Goal: Contribute content

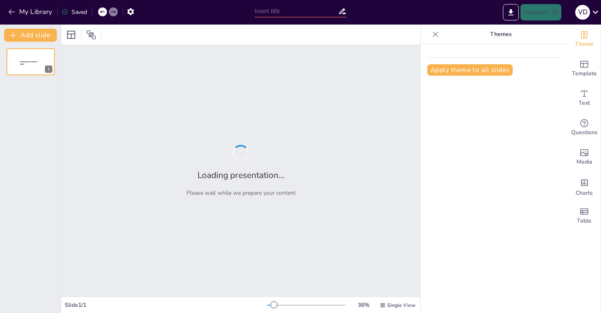
type input "Harnessing Gen Z: The Strategic Case for a Campus Ambassador Program"
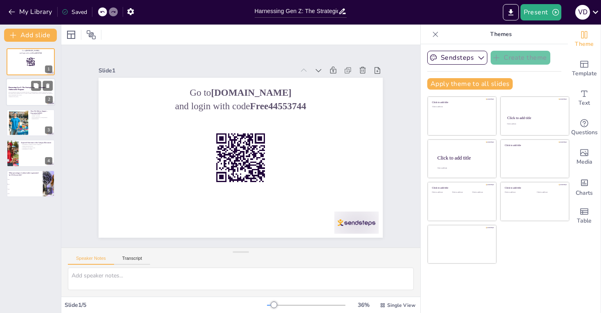
click at [25, 98] on div at bounding box center [30, 93] width 49 height 28
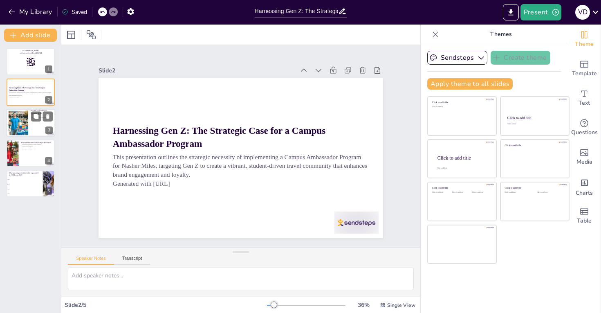
click at [32, 131] on div at bounding box center [30, 123] width 49 height 28
checkbox input "true"
type textarea "The execution strategy is crucial for the Campus Ambassador Program's success. …"
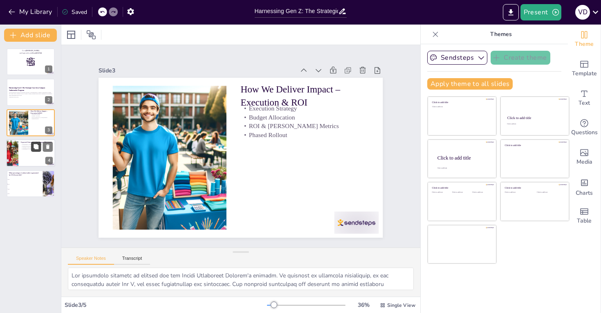
checkbox input "true"
click at [36, 151] on button at bounding box center [36, 147] width 10 height 10
type textarea "Establishing a student-powered community is a transformative outcome for Nasher…"
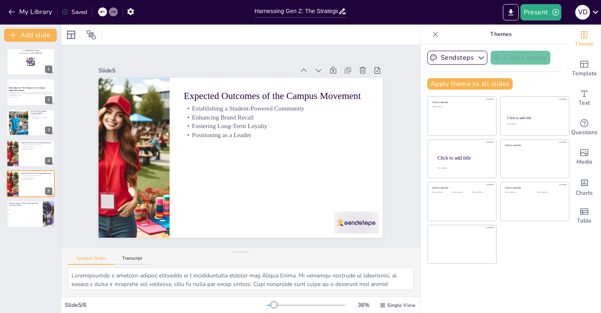
checkbox input "true"
